Goal: Information Seeking & Learning: Learn about a topic

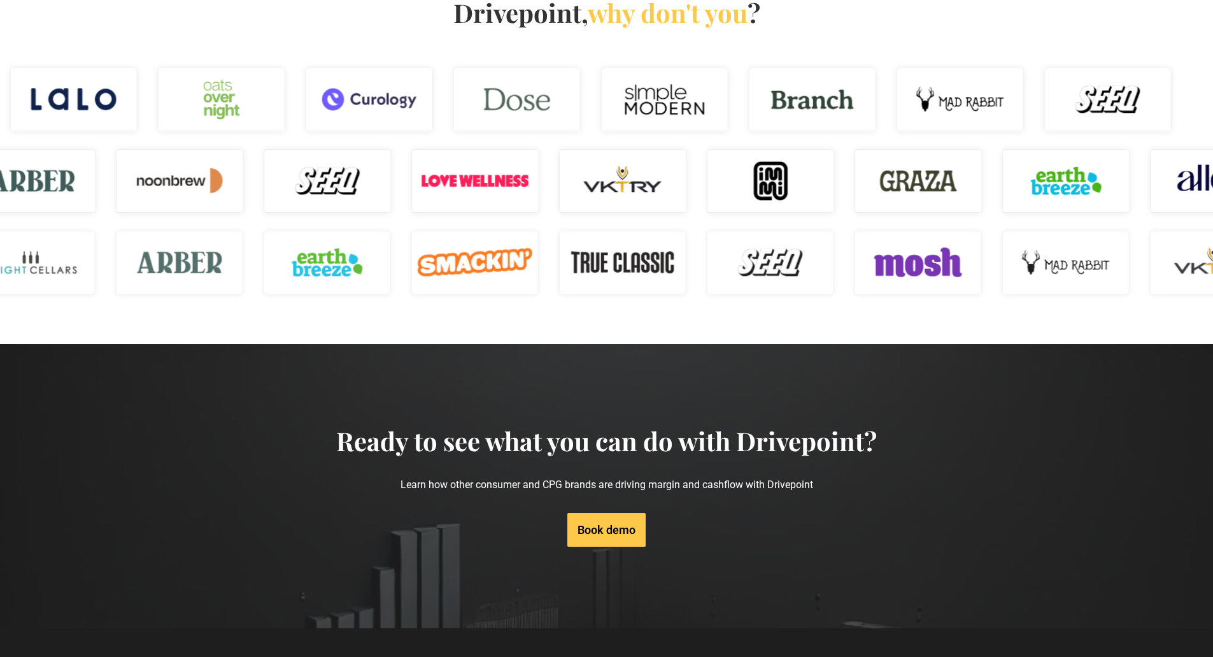
scroll to position [1865, 0]
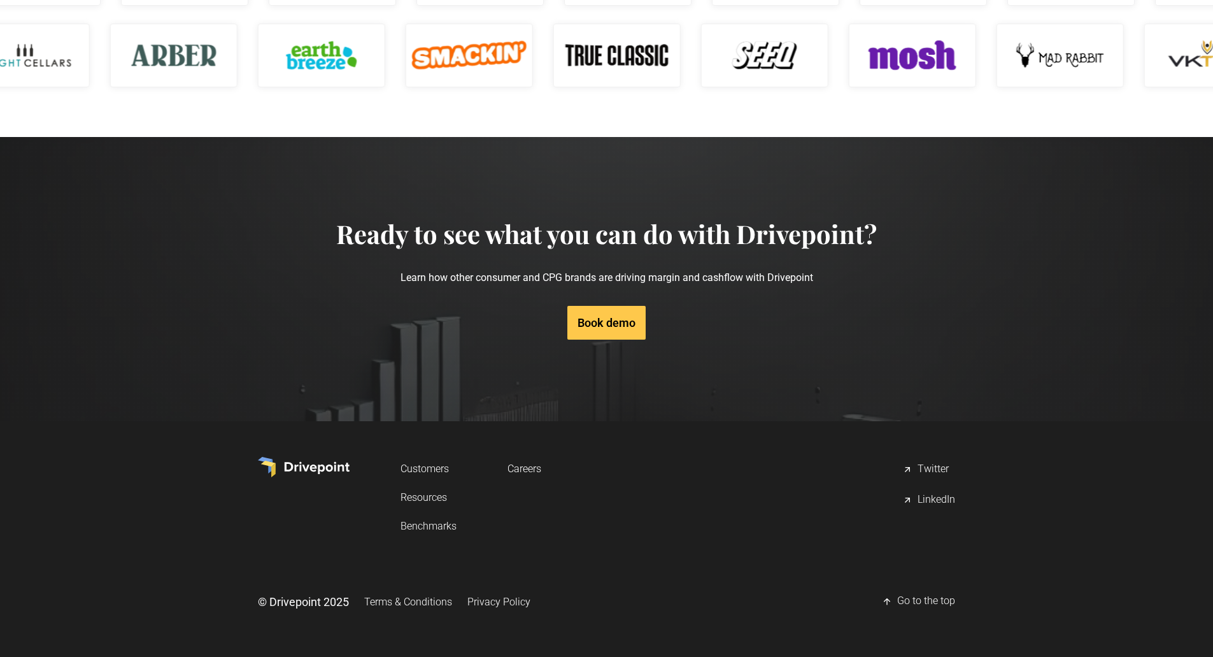
click at [425, 498] on link "Resources" at bounding box center [429, 497] width 56 height 24
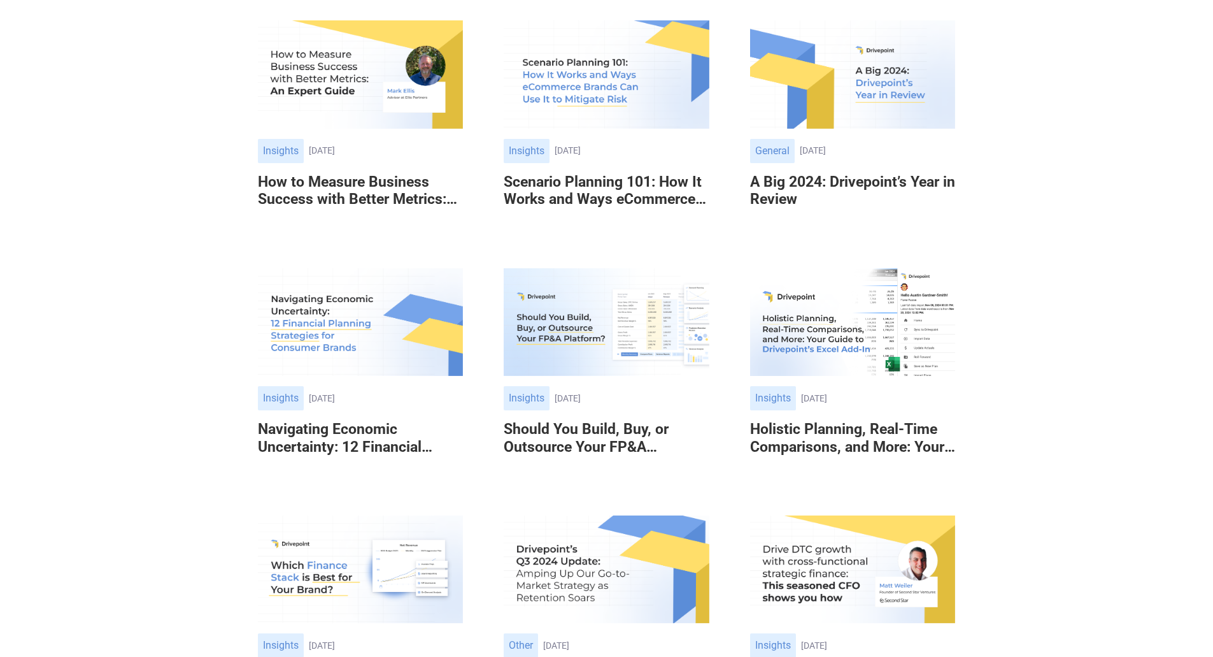
scroll to position [573, 0]
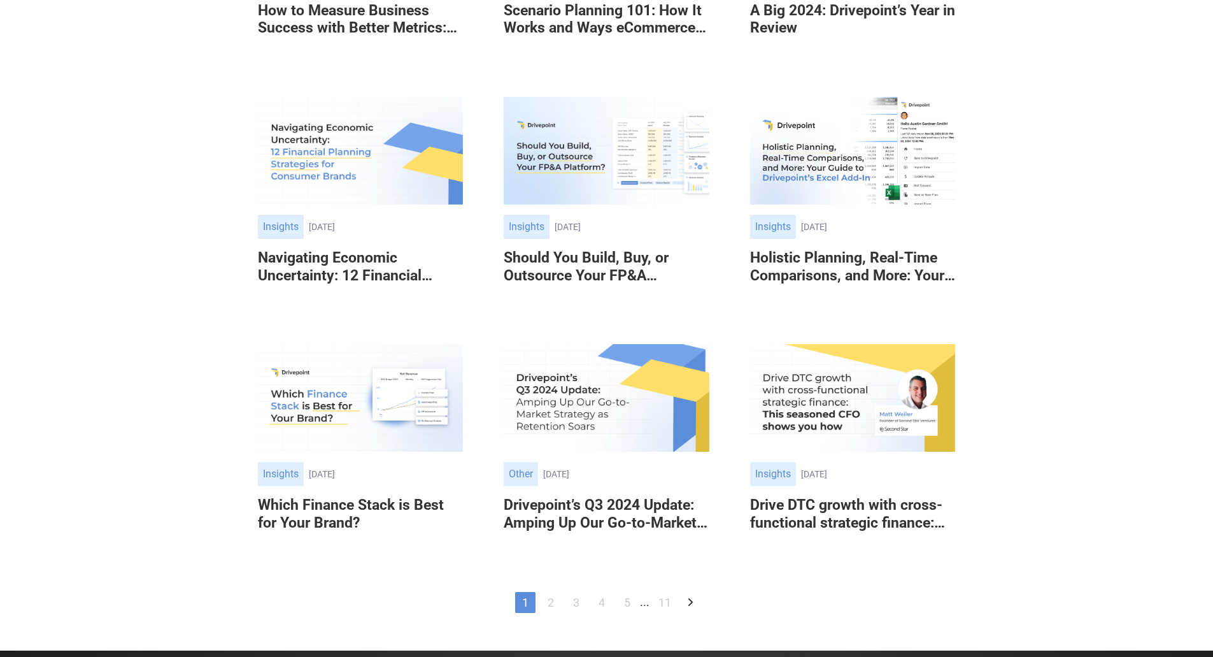
click at [603, 522] on h6 "Drivepoint’s Q3 2024 Update: Amping Up Our Go-to-Market Strategy as Retention S…" at bounding box center [606, 513] width 205 height 35
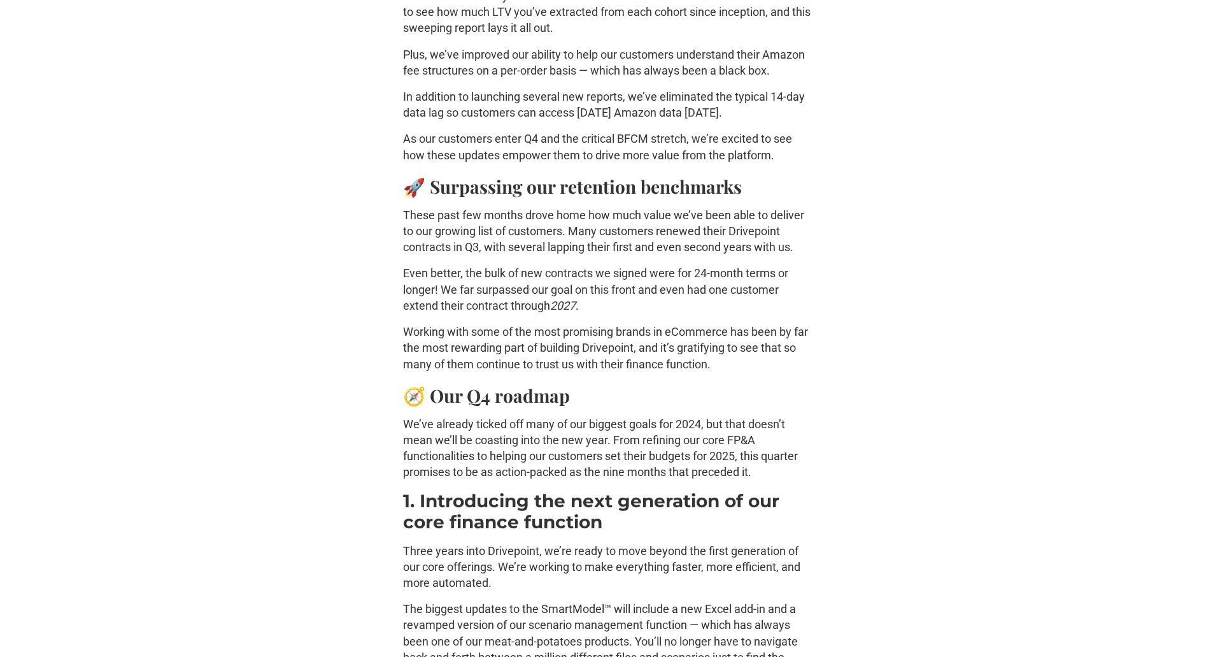
scroll to position [2612, 0]
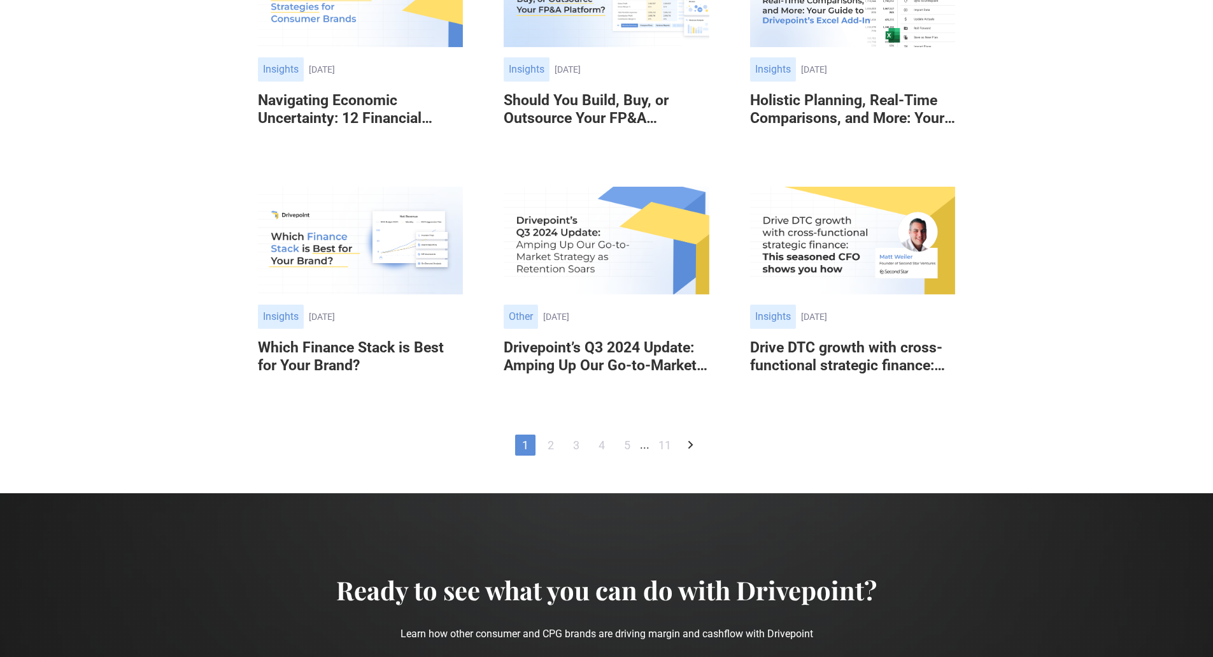
scroll to position [726, 0]
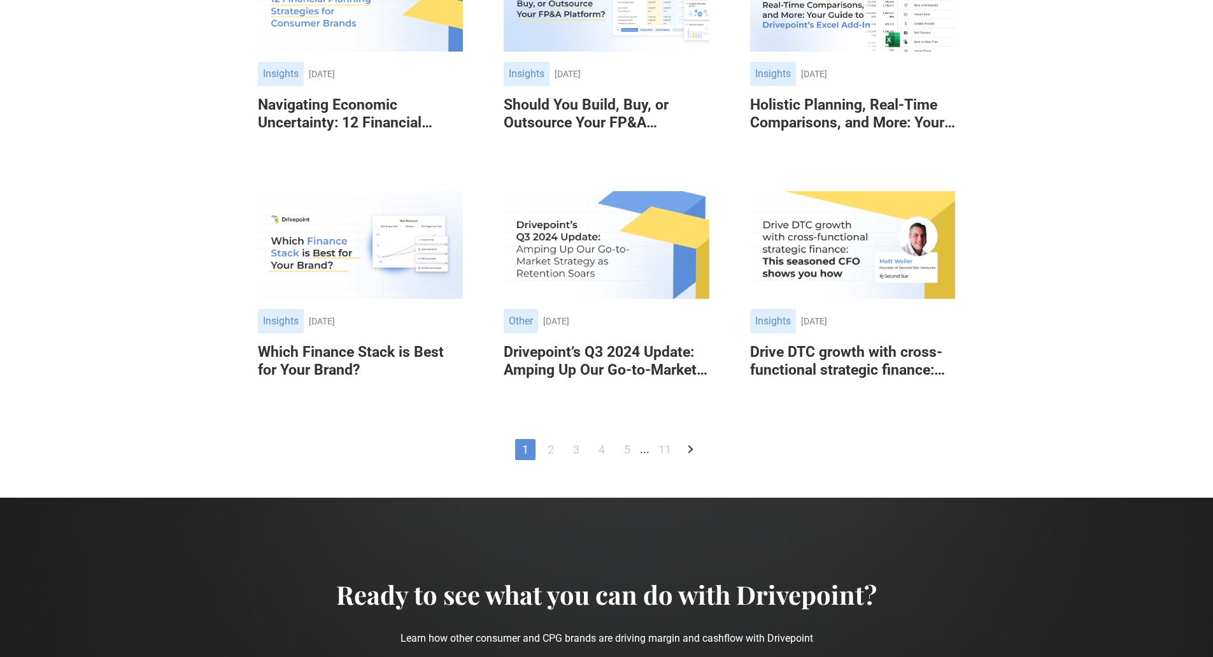
click at [867, 266] on img at bounding box center [852, 245] width 205 height 108
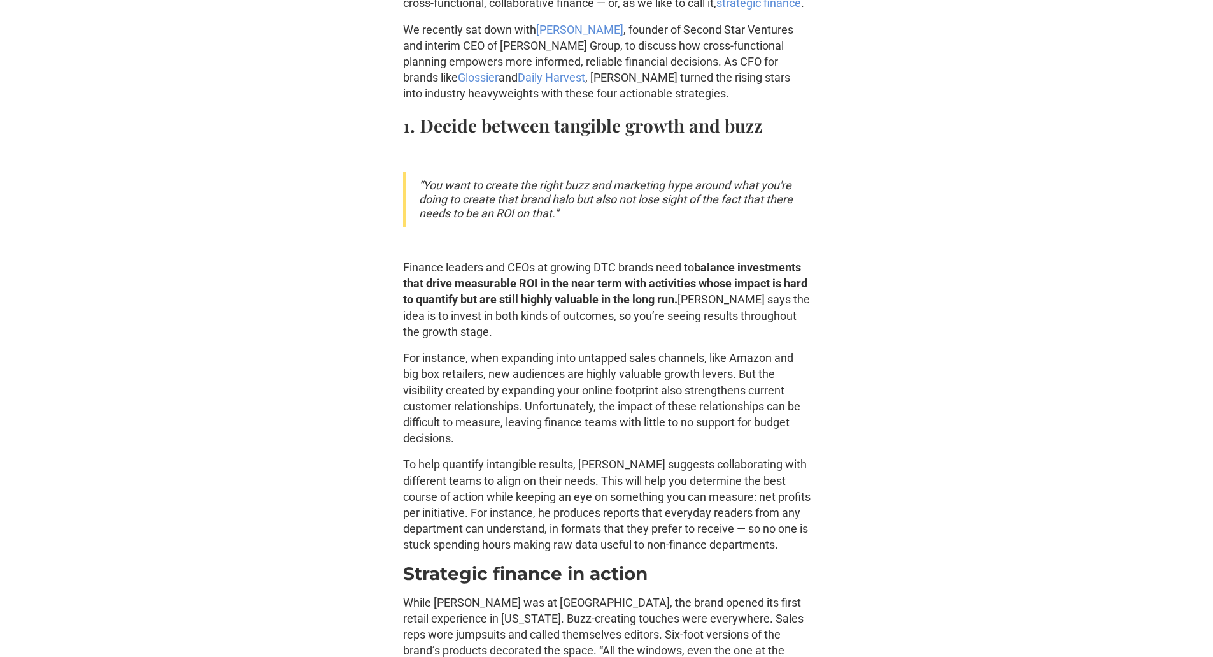
scroll to position [828, 0]
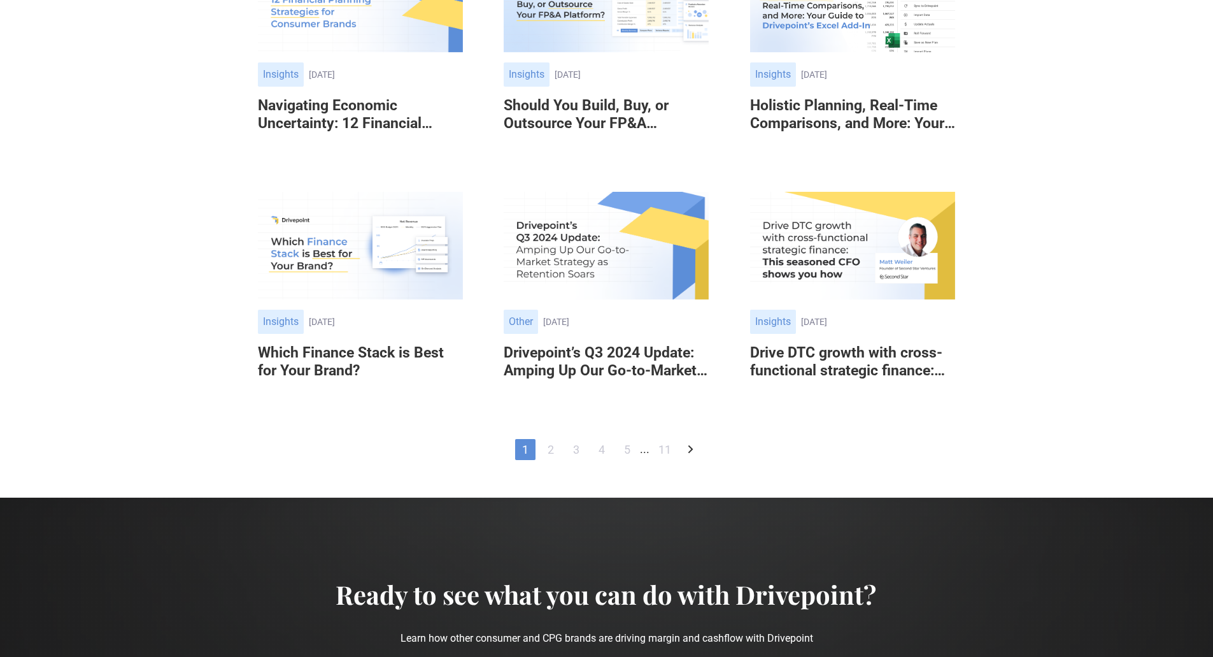
scroll to position [408, 0]
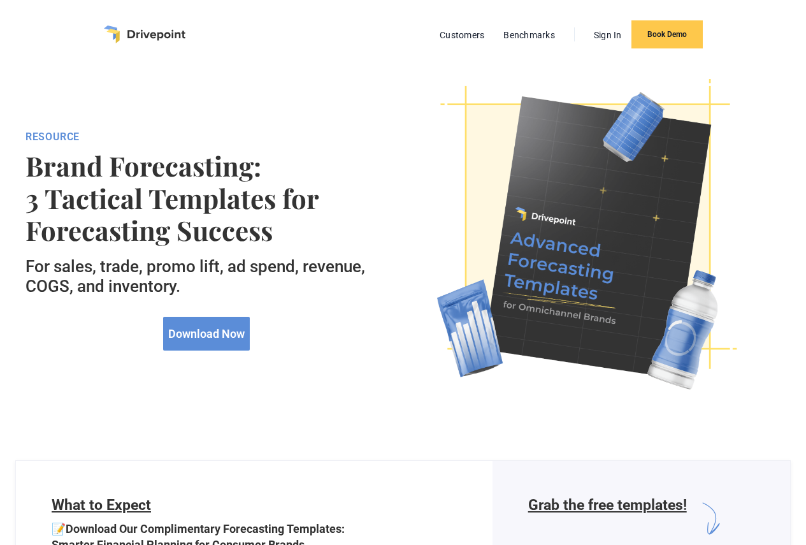
click at [159, 34] on img "home" at bounding box center [145, 34] width 82 height 18
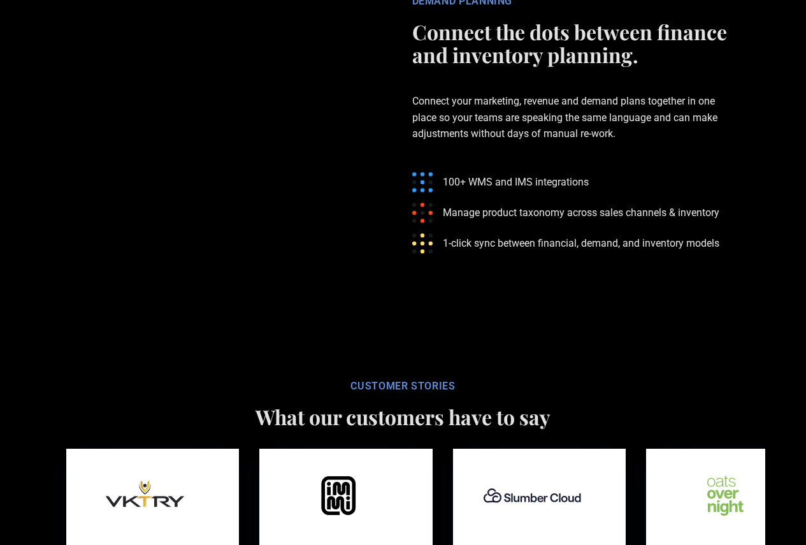
scroll to position [3186, 0]
